Goal: Answer question/provide support: Share knowledge or assist other users

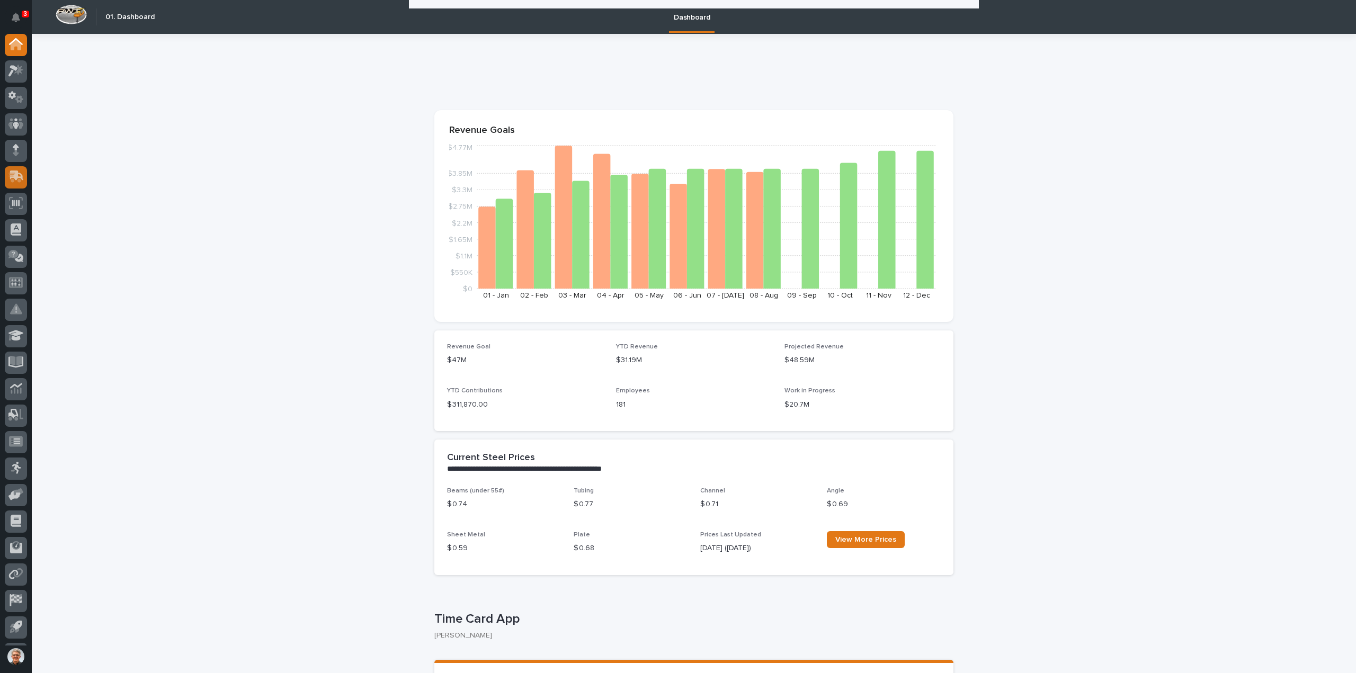
scroll to position [776, 0]
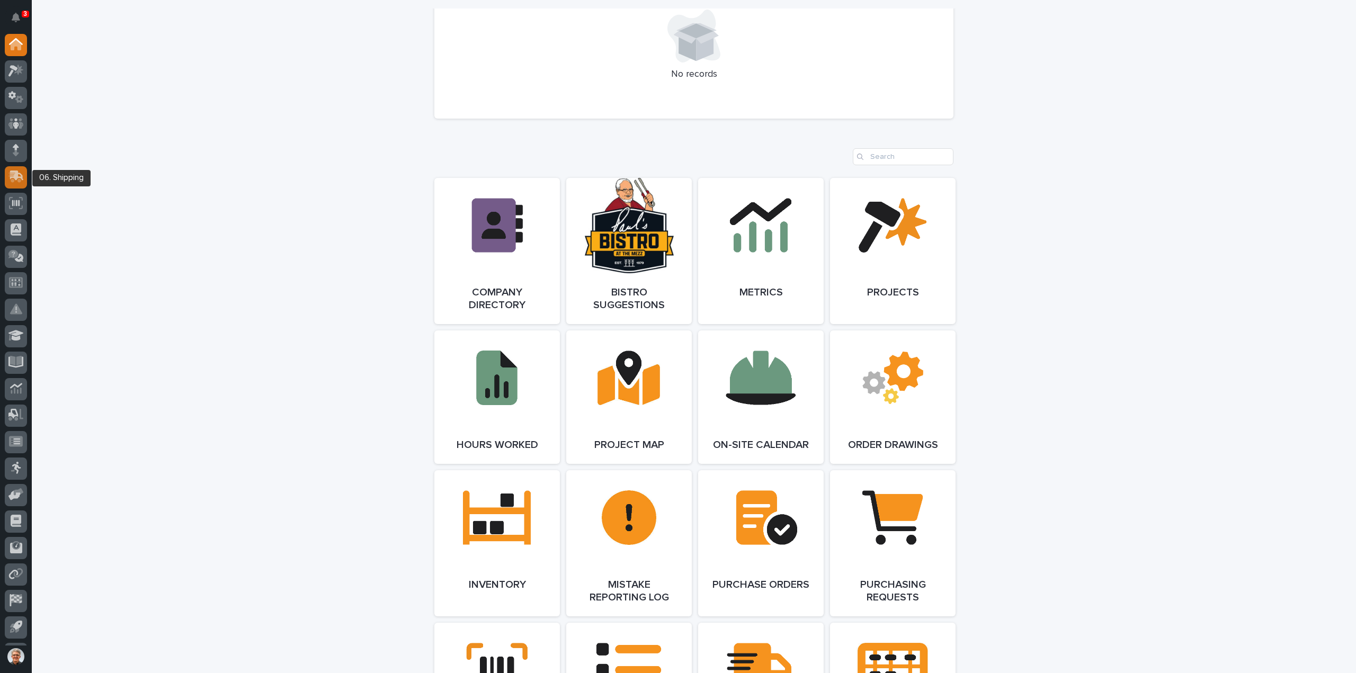
click at [12, 175] on icon at bounding box center [17, 176] width 14 height 10
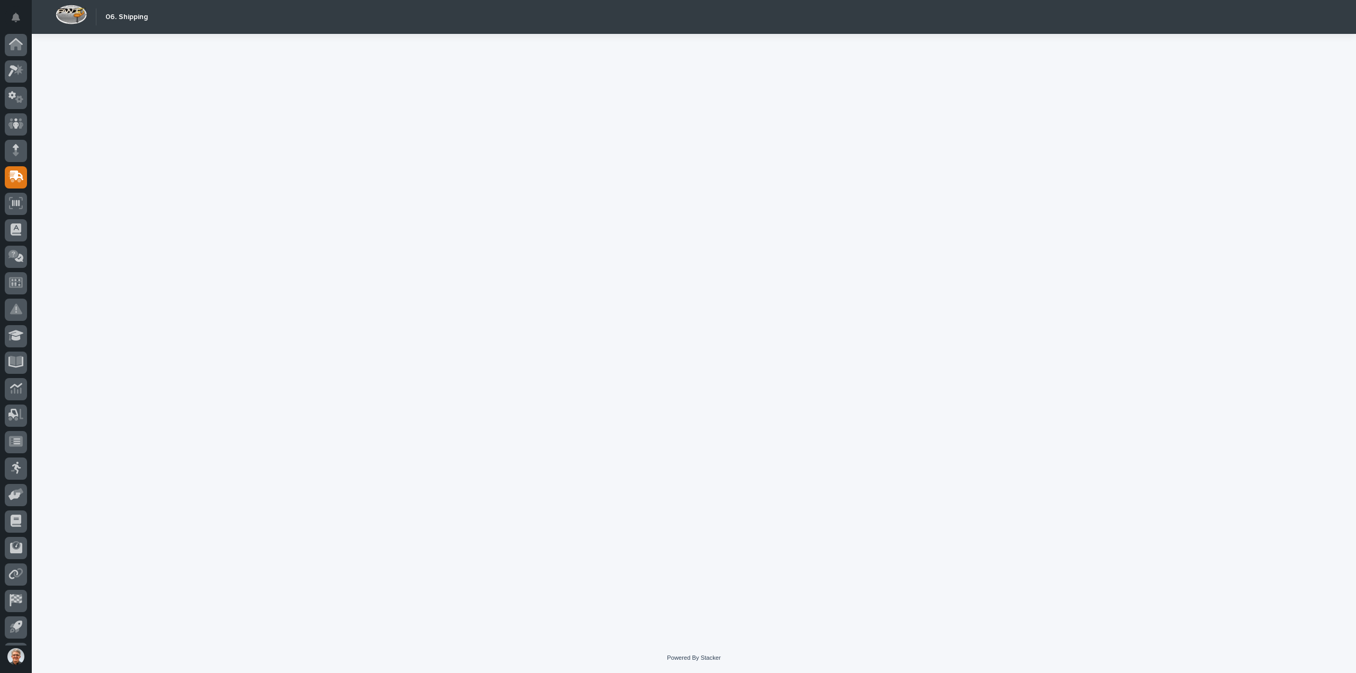
scroll to position [23, 0]
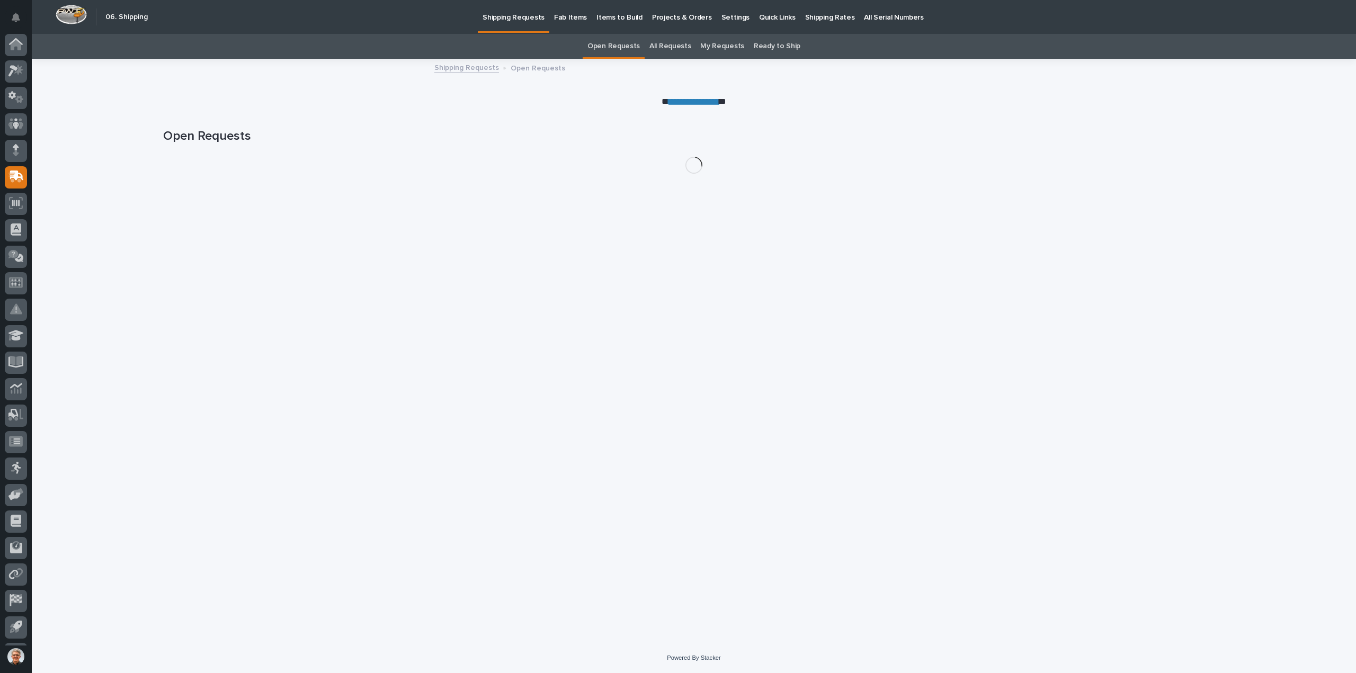
scroll to position [23, 0]
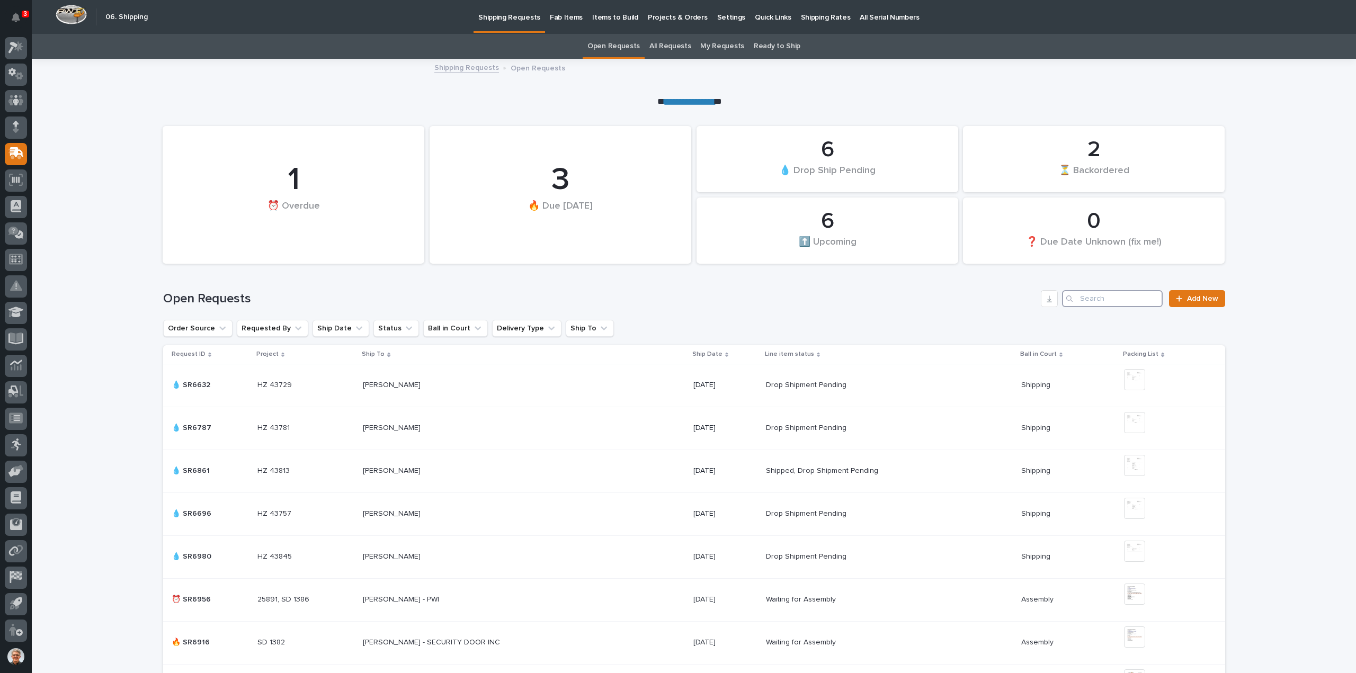
click at [1091, 295] on input "Search" at bounding box center [1112, 298] width 101 height 17
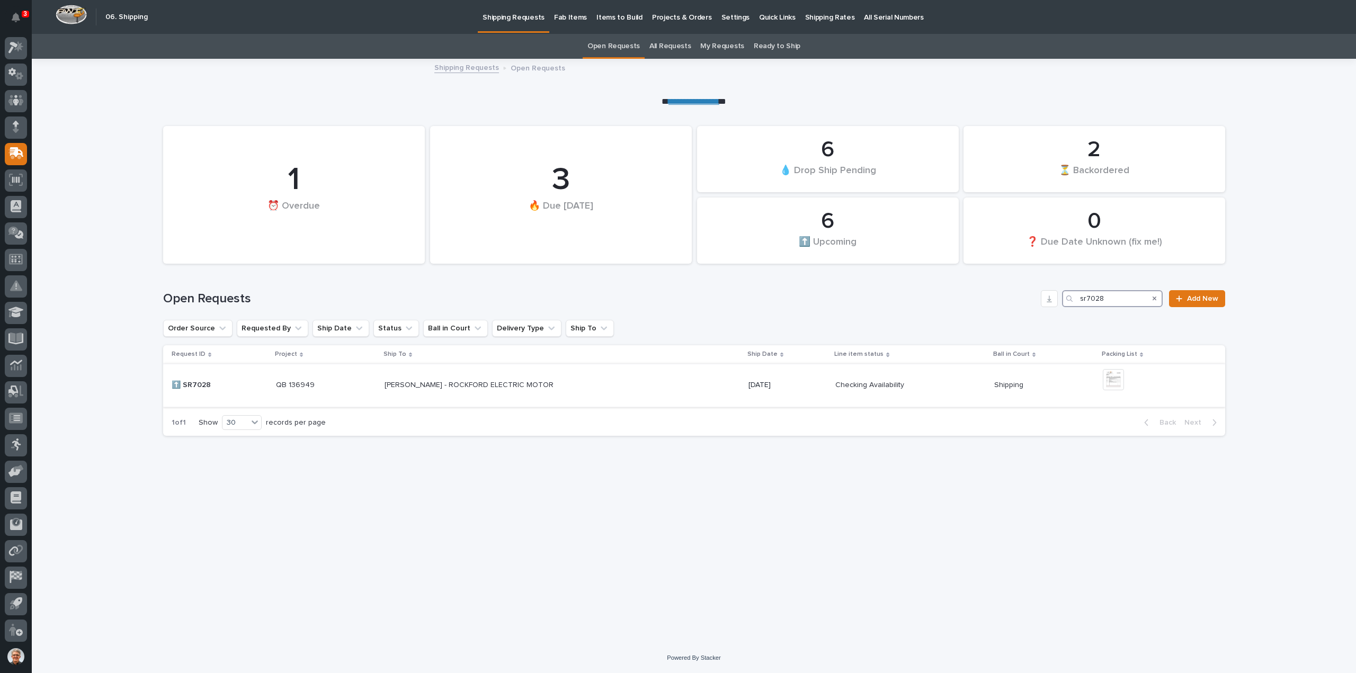
type input "sr7028"
click at [430, 385] on p "[PERSON_NAME] - ROCKFORD ELECTRIC MOTOR" at bounding box center [469, 384] width 171 height 11
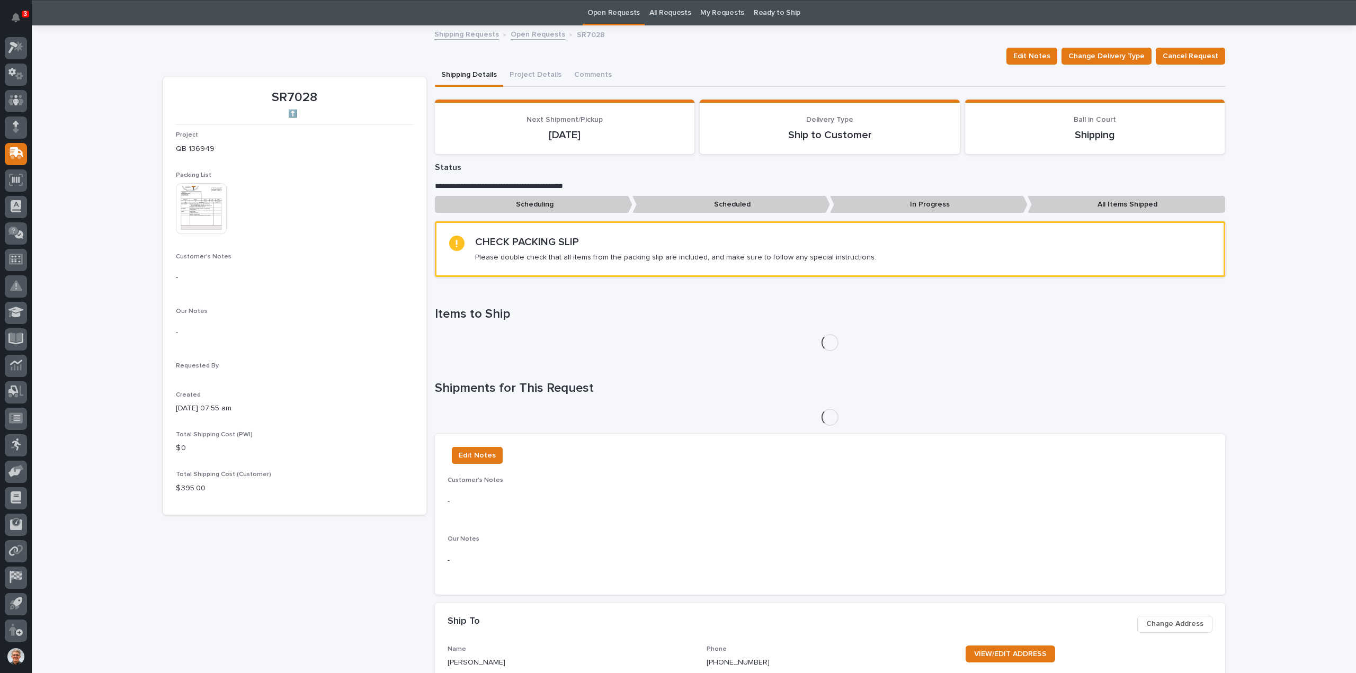
scroll to position [34, 0]
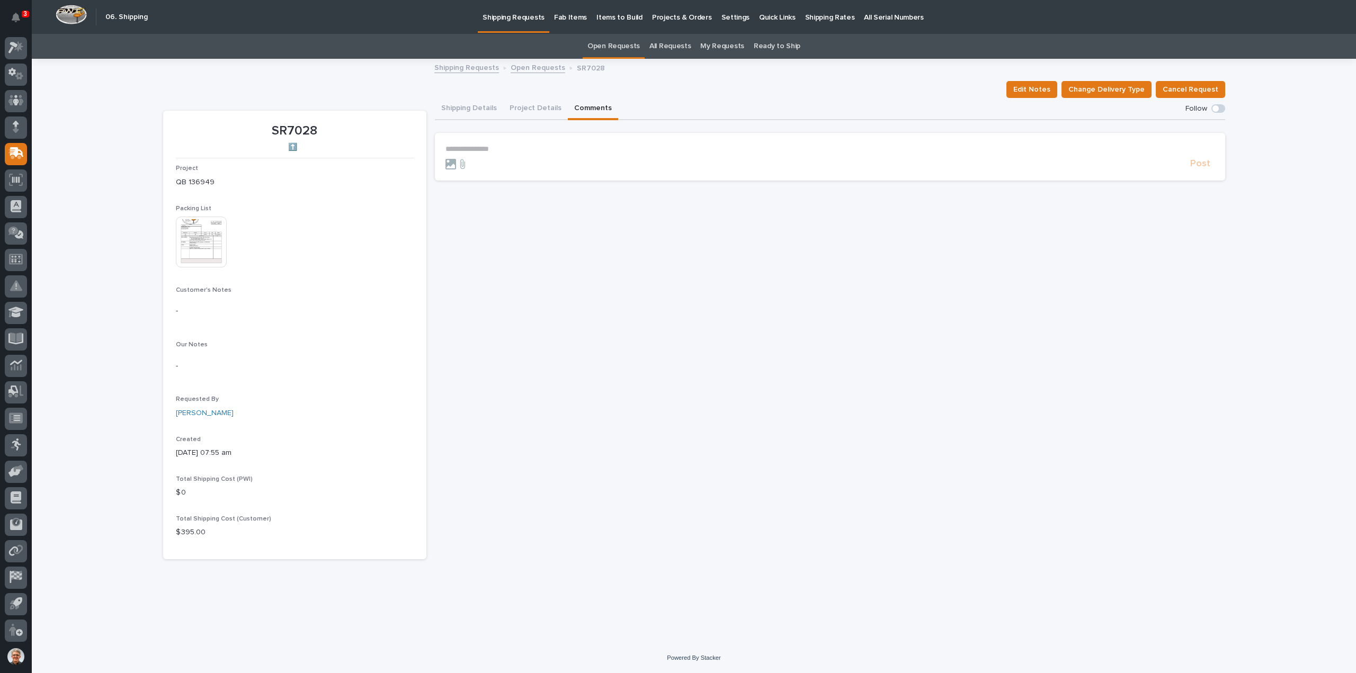
click at [490, 148] on p "**********" at bounding box center [829, 149] width 769 height 9
click at [512, 186] on span "[PERSON_NAME]" at bounding box center [528, 186] width 59 height 7
click at [563, 151] on p "**********" at bounding box center [829, 150] width 769 height 11
click at [1189, 152] on span "**********" at bounding box center [872, 149] width 658 height 7
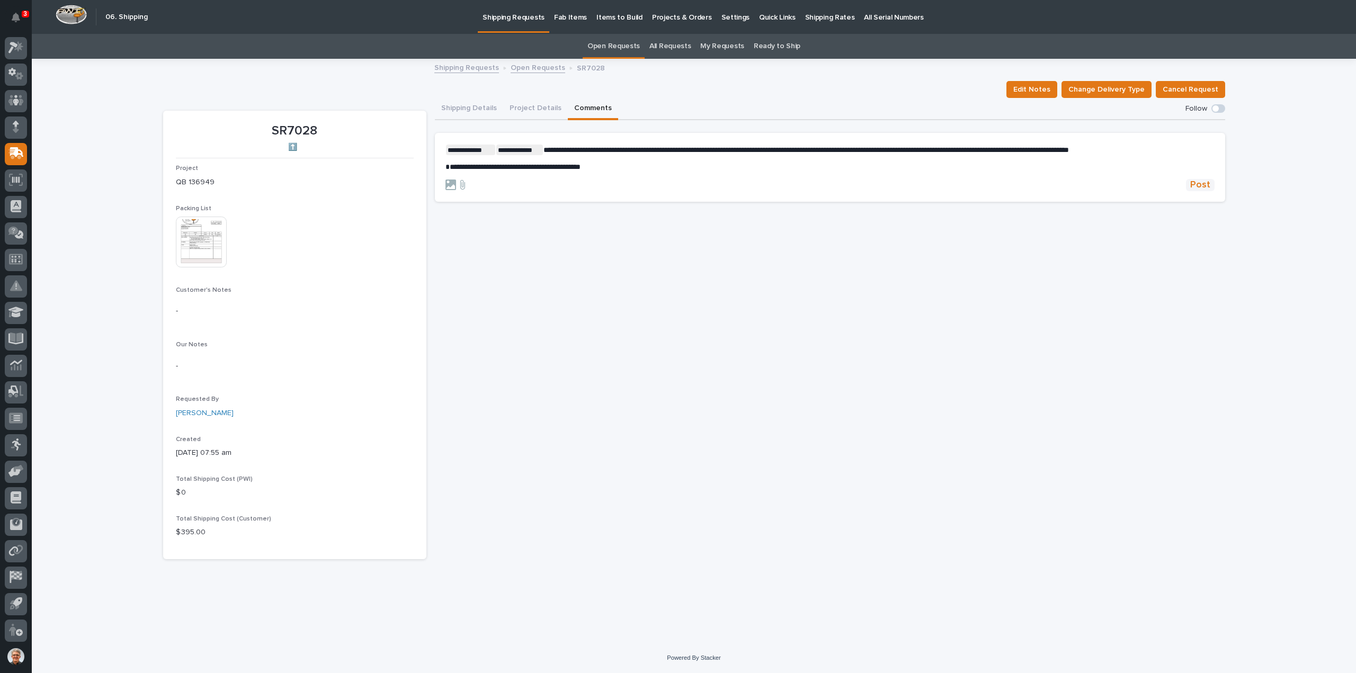
click at [1198, 182] on span "Post" at bounding box center [1200, 185] width 20 height 12
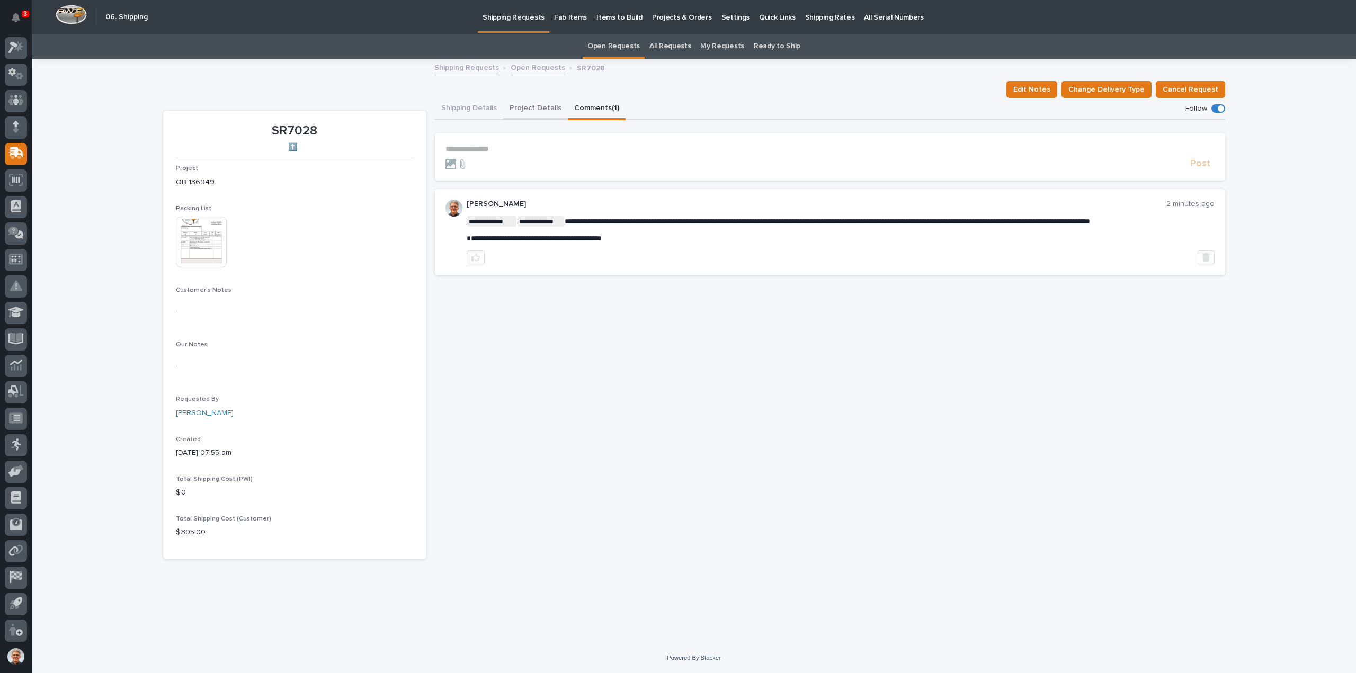
click at [525, 106] on button "Project Details" at bounding box center [535, 109] width 65 height 22
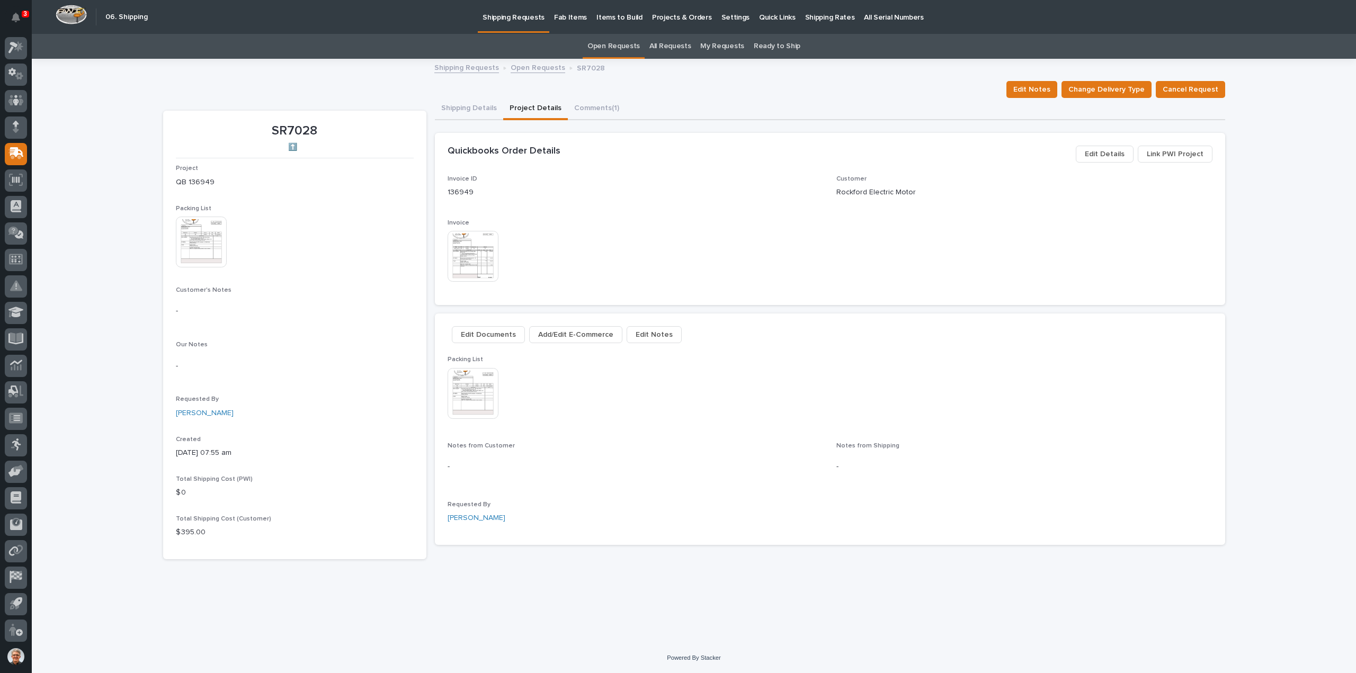
click at [470, 255] on img at bounding box center [472, 256] width 51 height 51
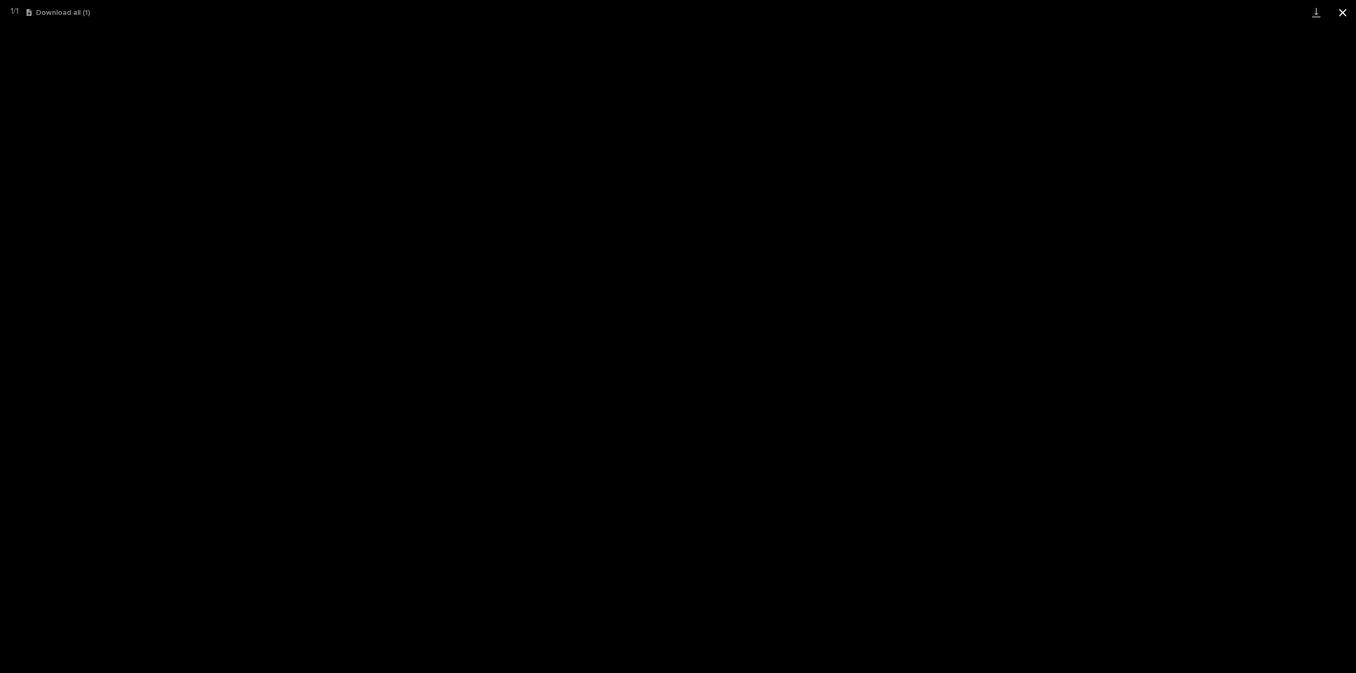
click at [1342, 10] on button "Close gallery" at bounding box center [1342, 12] width 26 height 25
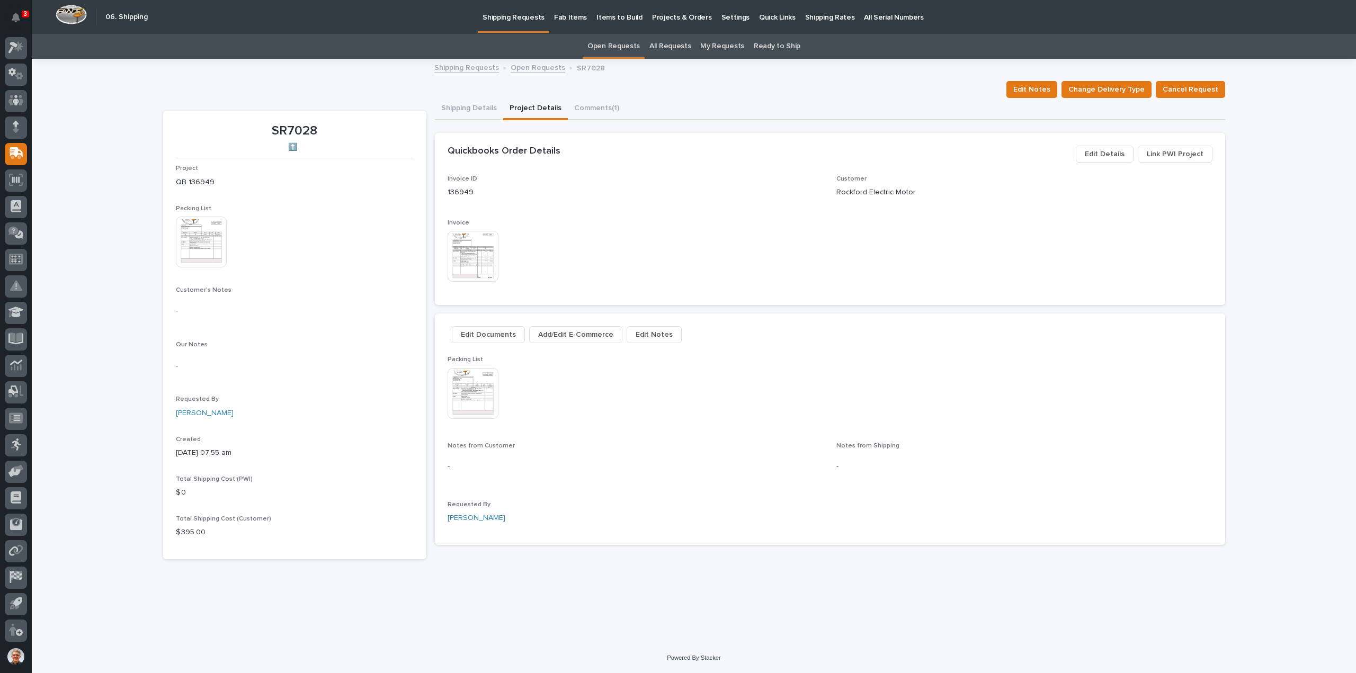
click at [1116, 151] on span "Edit Details" at bounding box center [1105, 154] width 40 height 13
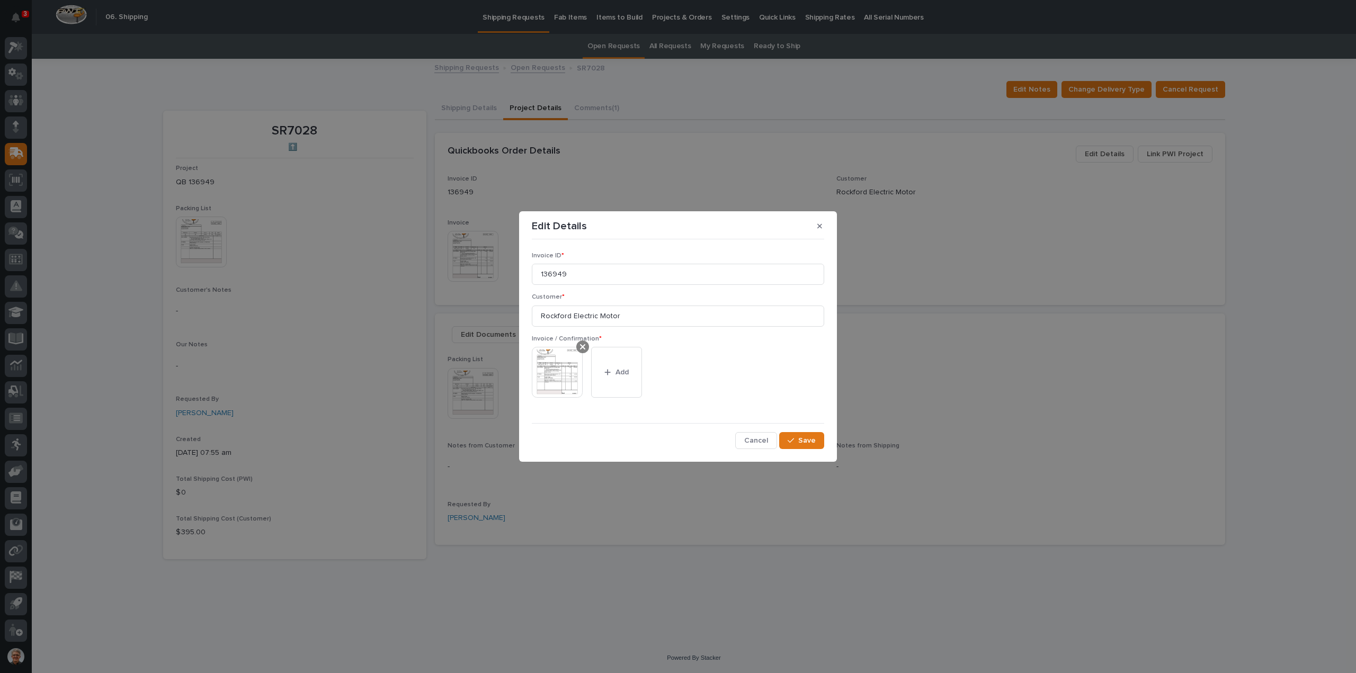
click at [584, 346] on icon at bounding box center [582, 346] width 5 height 5
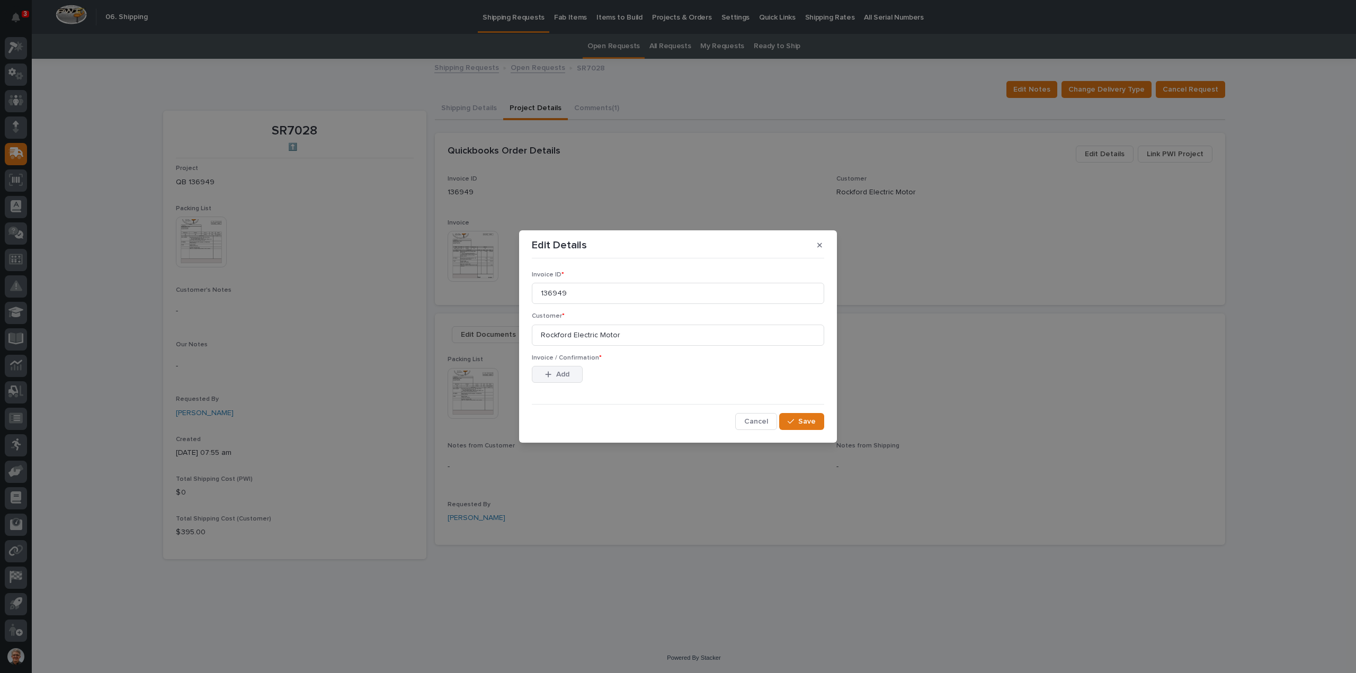
click at [557, 371] on span "Add" at bounding box center [562, 375] width 13 height 10
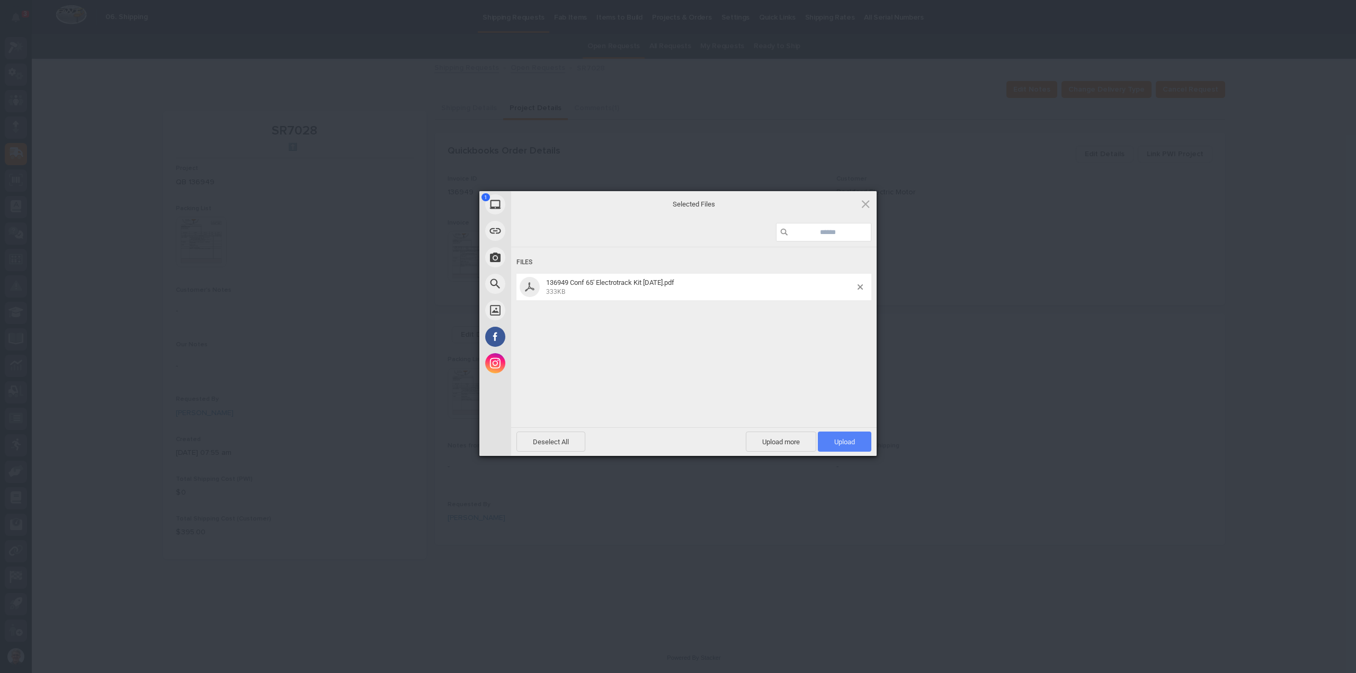
click at [842, 438] on span "Upload 1" at bounding box center [844, 442] width 21 height 8
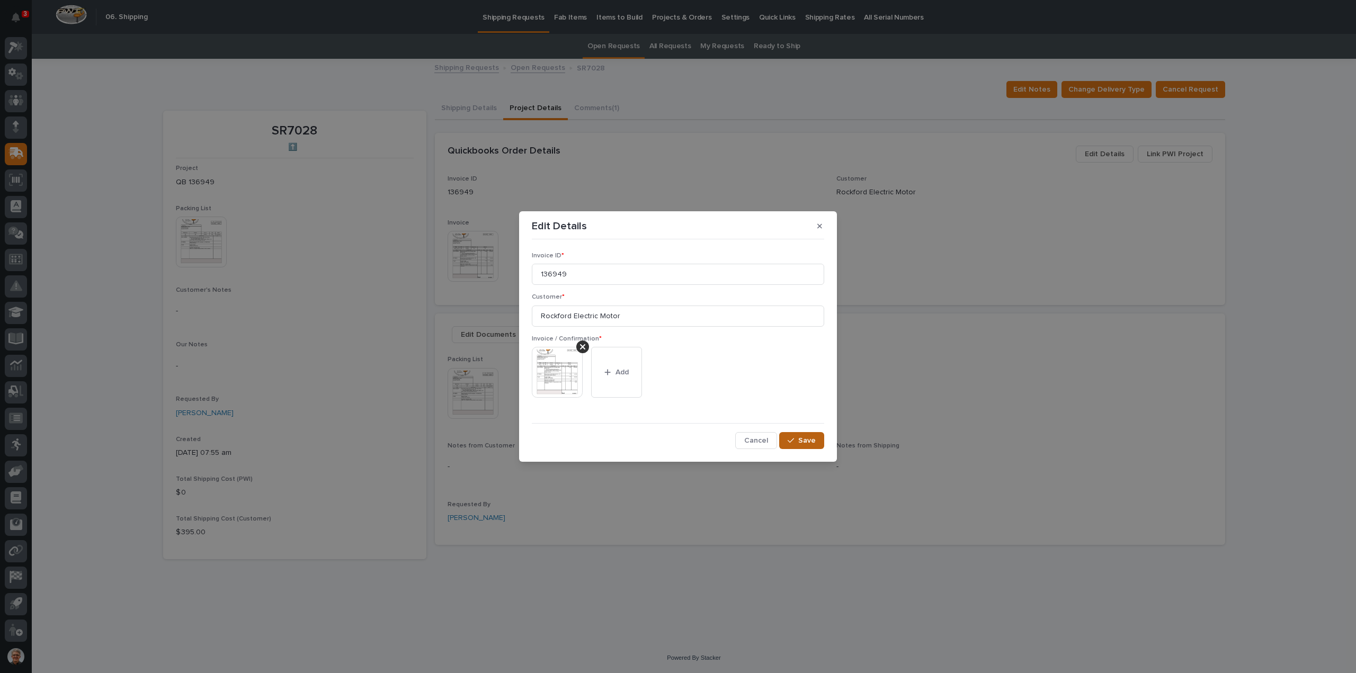
click at [804, 440] on span "Save" at bounding box center [806, 441] width 17 height 10
